Goal: Task Accomplishment & Management: Manage account settings

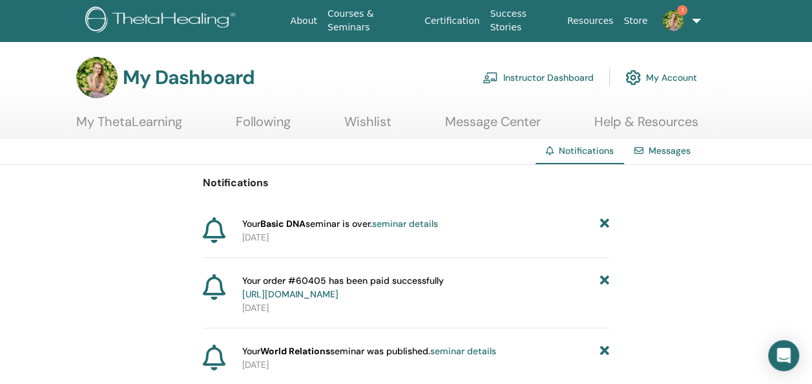
click at [671, 79] on link "My Account" at bounding box center [661, 77] width 72 height 28
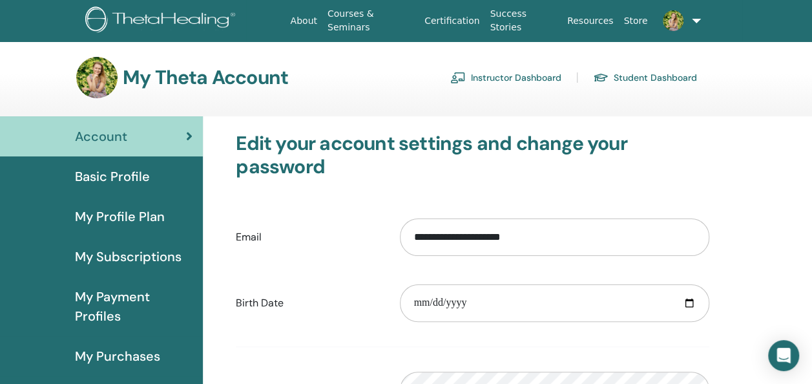
click at [141, 178] on span "Basic Profile" at bounding box center [112, 176] width 75 height 19
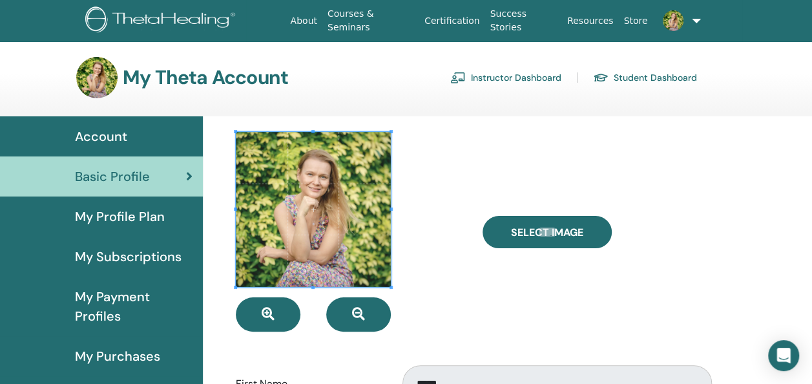
click at [523, 78] on link "Instructor Dashboard" at bounding box center [505, 77] width 111 height 21
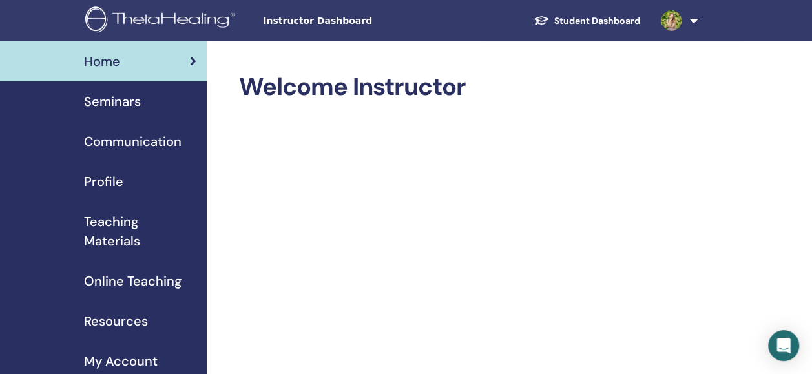
click at [616, 19] on link "Student Dashboard" at bounding box center [586, 21] width 127 height 24
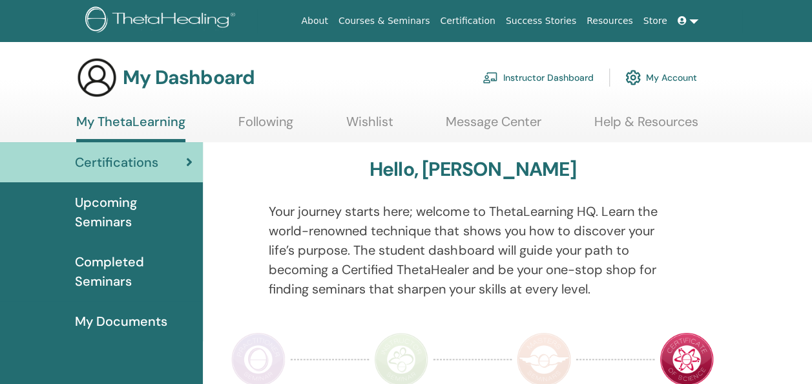
click at [578, 67] on link "Instructor Dashboard" at bounding box center [538, 77] width 111 height 28
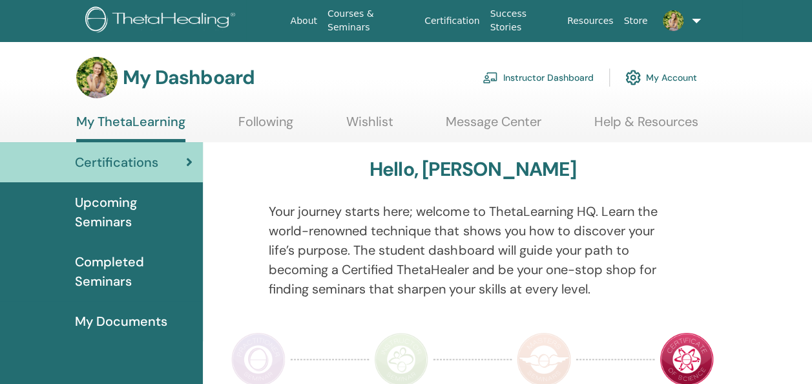
click at [561, 74] on link "Instructor Dashboard" at bounding box center [538, 77] width 111 height 28
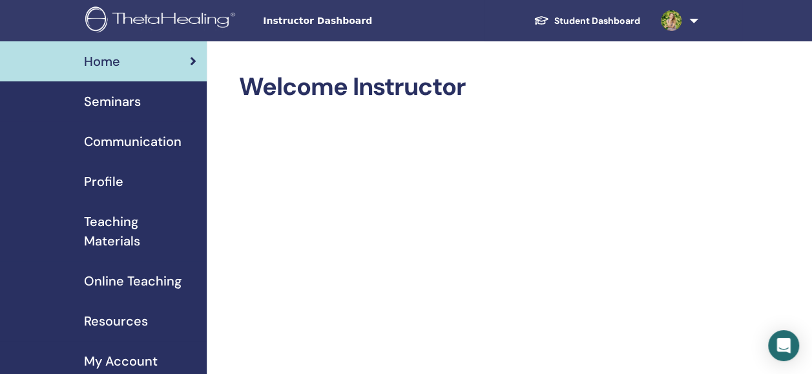
click at [96, 187] on span "Profile" at bounding box center [103, 181] width 39 height 19
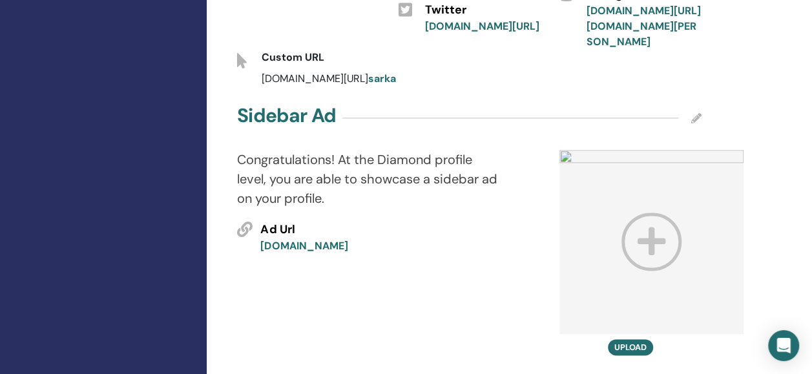
scroll to position [725, 0]
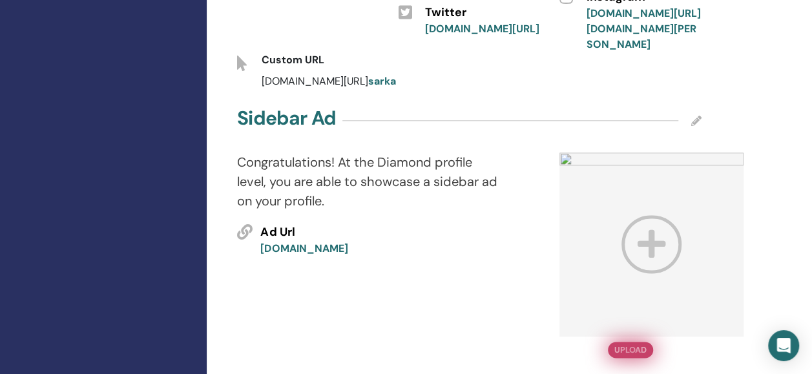
click at [633, 342] on button "Upload" at bounding box center [630, 350] width 45 height 16
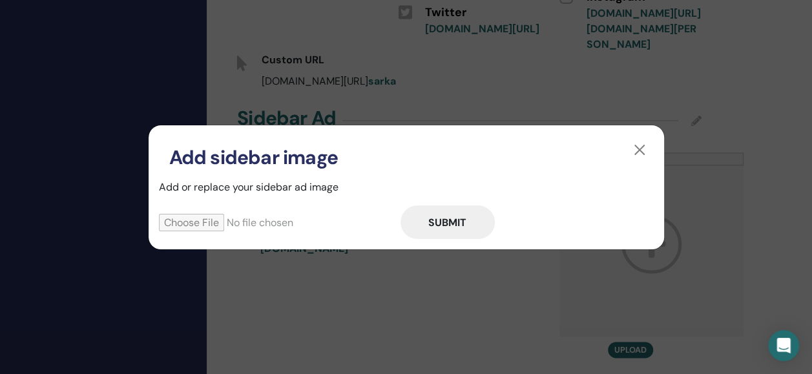
click at [208, 227] on input "file" at bounding box center [280, 222] width 242 height 17
type input "**********"
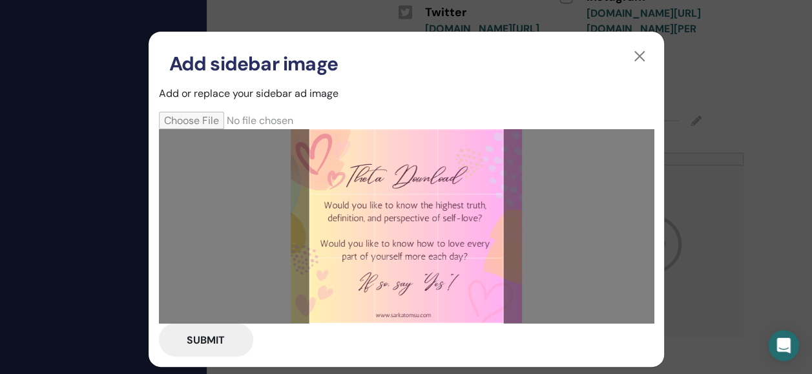
click at [216, 346] on button "Submit" at bounding box center [206, 340] width 94 height 34
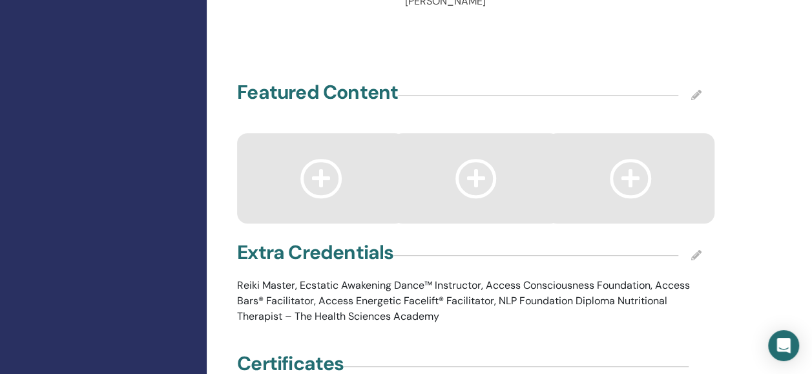
scroll to position [2666, 0]
click at [699, 90] on icon at bounding box center [696, 95] width 10 height 10
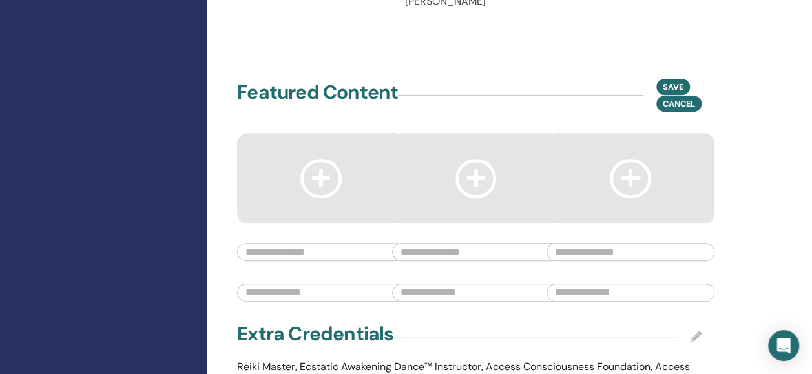
click at [324, 159] on icon at bounding box center [320, 178] width 41 height 39
click at [284, 243] on input "text" at bounding box center [321, 252] width 168 height 18
click at [332, 159] on icon at bounding box center [320, 178] width 41 height 39
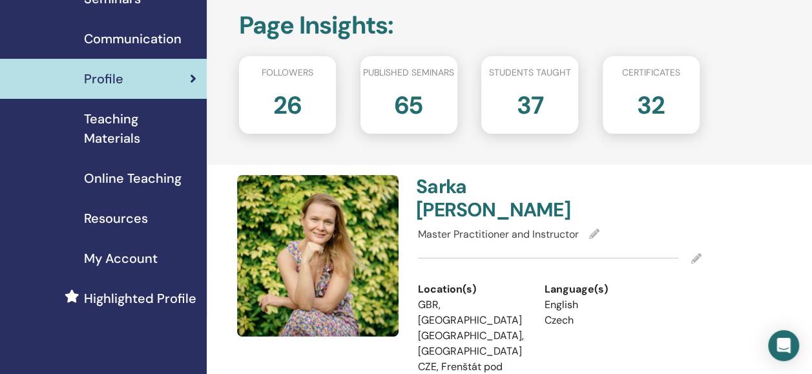
scroll to position [0, 0]
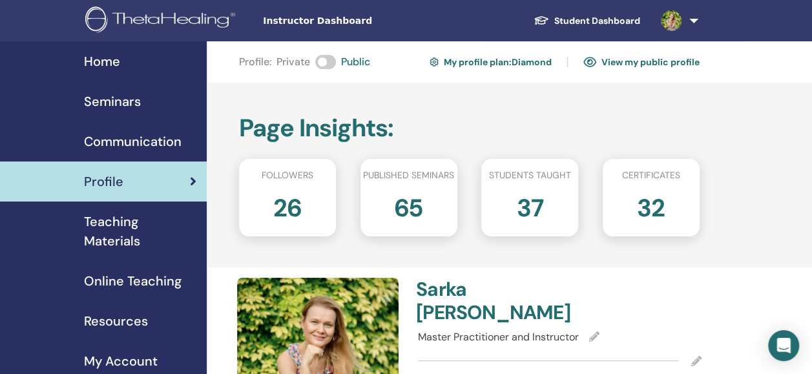
click at [691, 63] on link "View my public profile" at bounding box center [641, 62] width 116 height 21
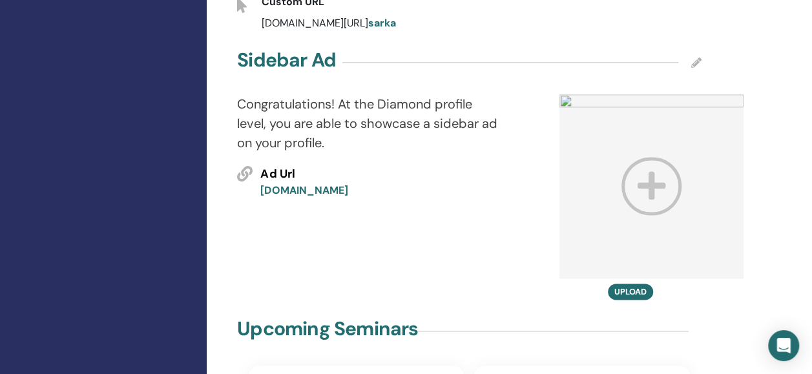
scroll to position [775, 0]
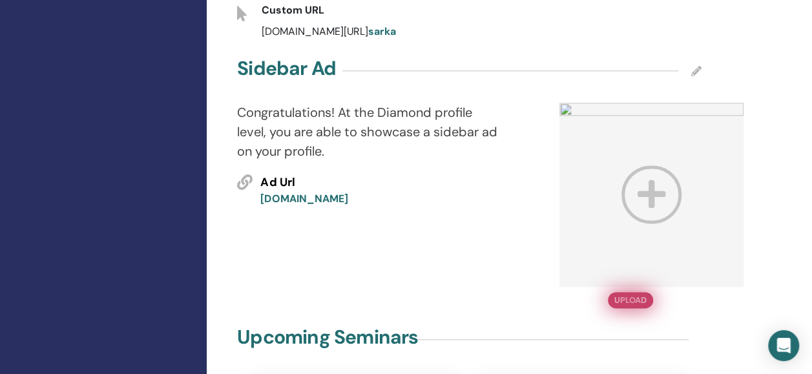
click at [642, 292] on button "Upload" at bounding box center [630, 300] width 45 height 16
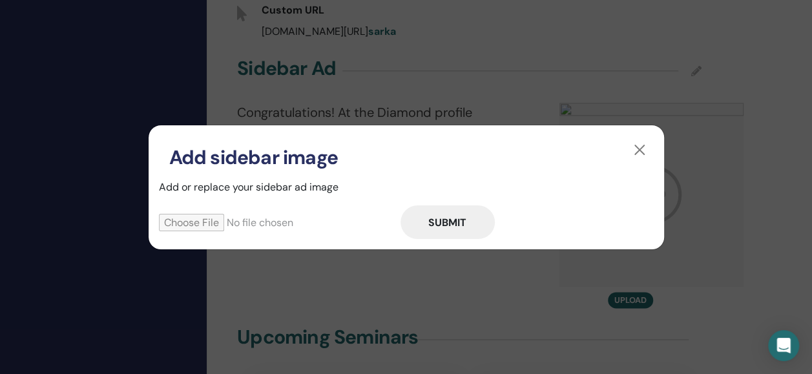
click at [454, 225] on button "Submit" at bounding box center [448, 222] width 94 height 34
click at [194, 224] on input "file" at bounding box center [280, 222] width 242 height 17
type input "**********"
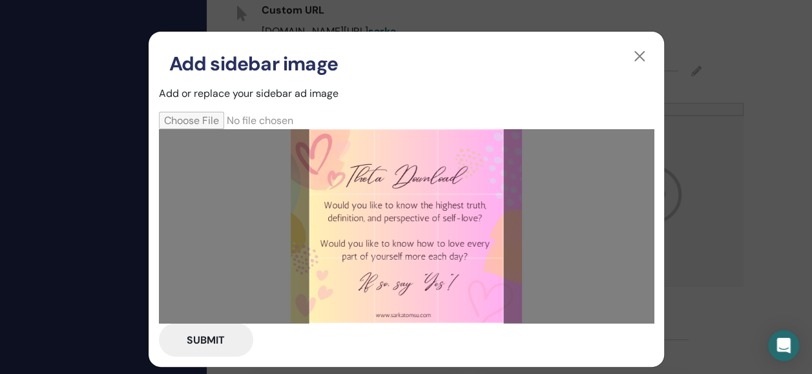
click at [200, 340] on button "Submit" at bounding box center [206, 340] width 94 height 34
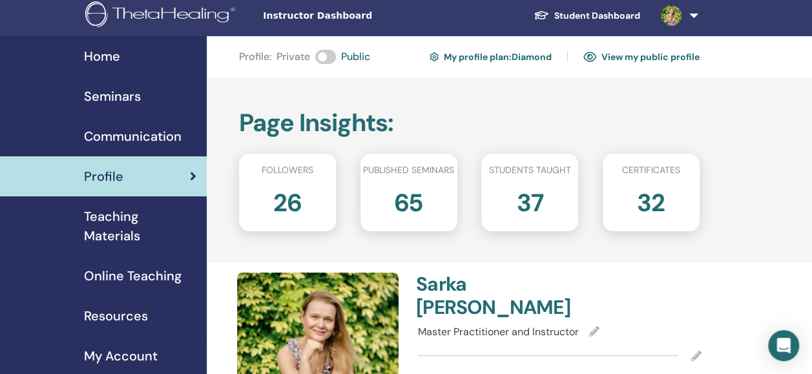
scroll to position [0, 0]
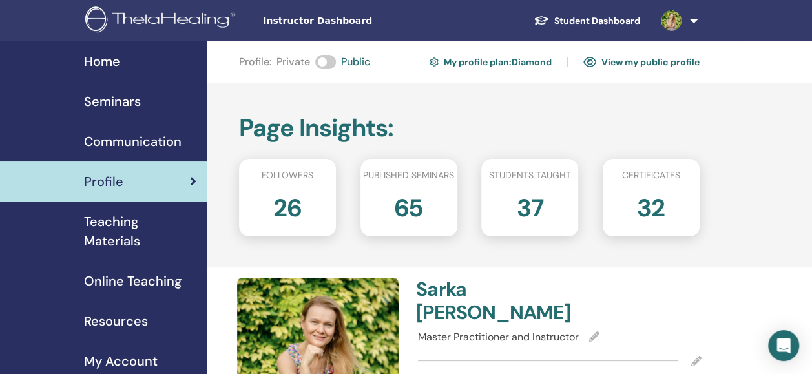
click at [121, 59] on div "Home" at bounding box center [103, 61] width 186 height 19
